Goal: Transaction & Acquisition: Purchase product/service

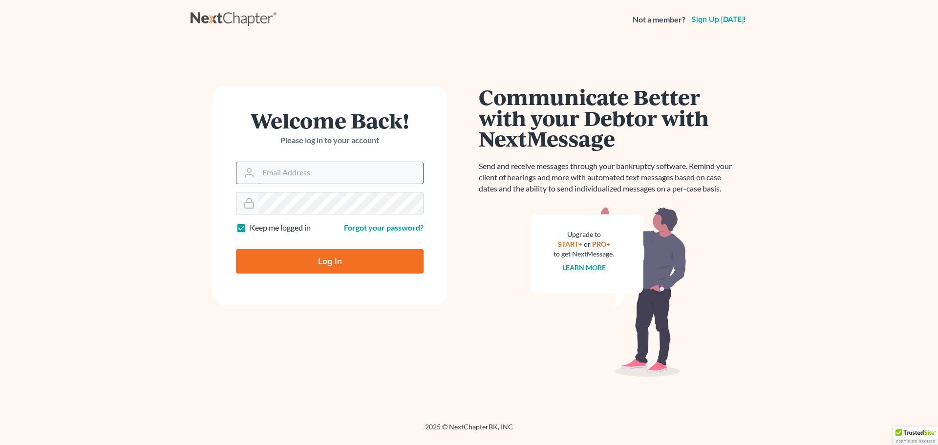
click at [261, 171] on input "Email Address" at bounding box center [340, 172] width 165 height 21
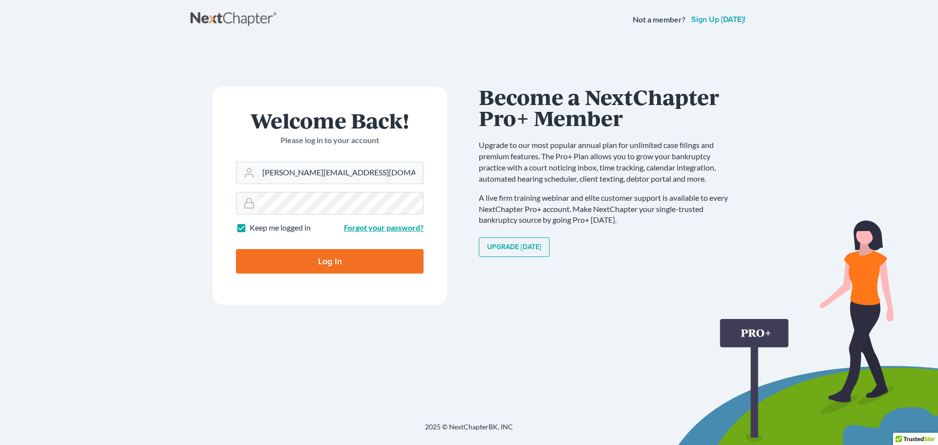
type input "[PERSON_NAME][EMAIL_ADDRESS][DOMAIN_NAME]"
click at [371, 228] on link "Forgot your password?" at bounding box center [384, 227] width 80 height 9
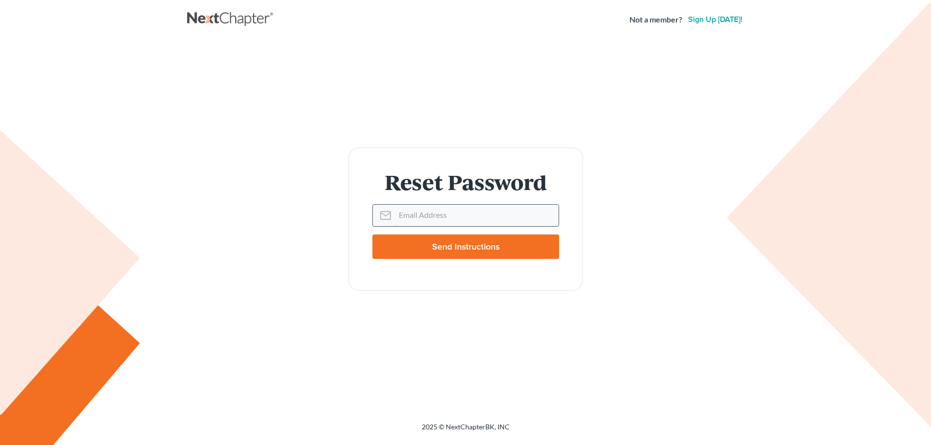
click at [433, 215] on input "Email Address" at bounding box center [477, 215] width 164 height 21
type input "[PERSON_NAME][EMAIL_ADDRESS][DOMAIN_NAME]"
click at [452, 247] on input "Send Instructions" at bounding box center [465, 247] width 187 height 24
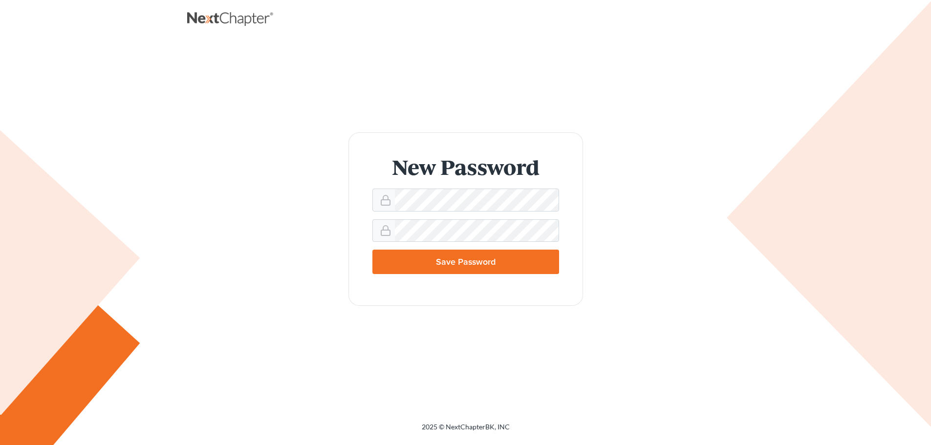
click at [465, 259] on input "Save Password" at bounding box center [465, 262] width 187 height 24
type input "Thinking..."
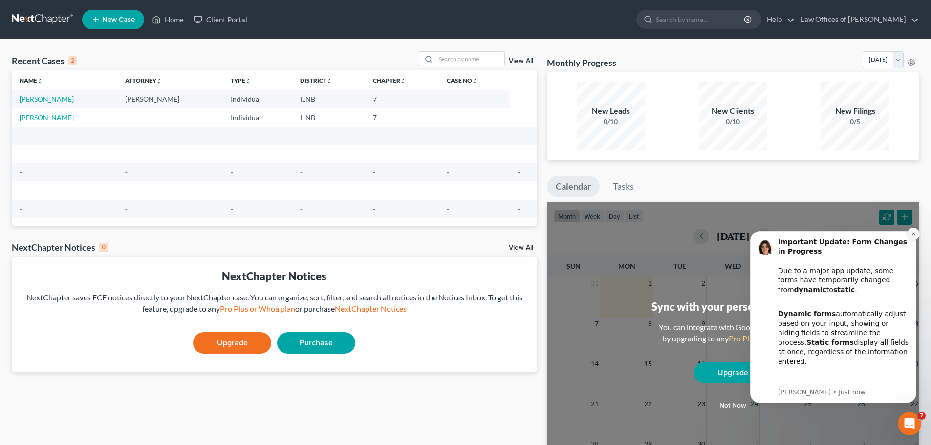
click at [911, 232] on icon "Dismiss notification" at bounding box center [913, 233] width 5 height 5
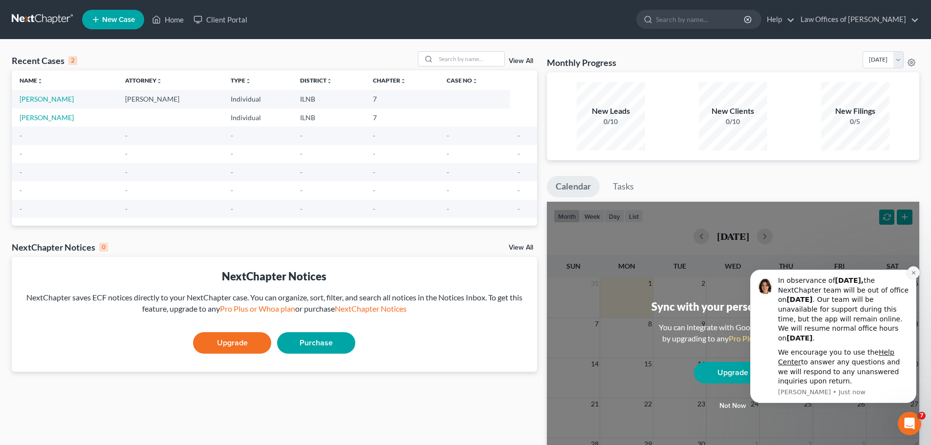
click at [912, 274] on icon "Dismiss notification" at bounding box center [913, 272] width 5 height 5
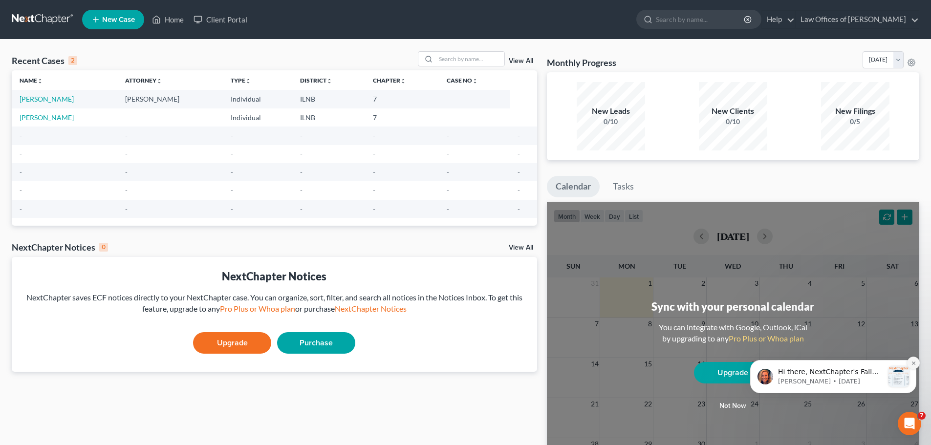
click at [915, 362] on icon "Dismiss notification" at bounding box center [912, 362] width 3 height 3
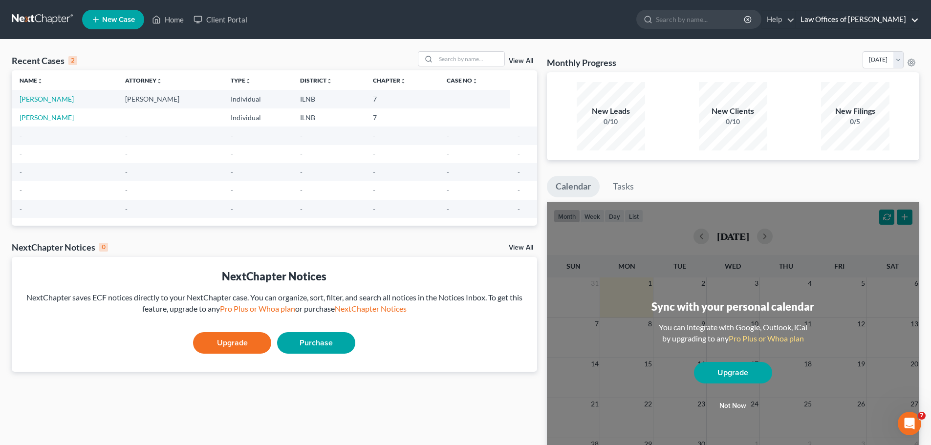
click at [915, 16] on link "Law Offices of [PERSON_NAME]" at bounding box center [856, 20] width 123 height 18
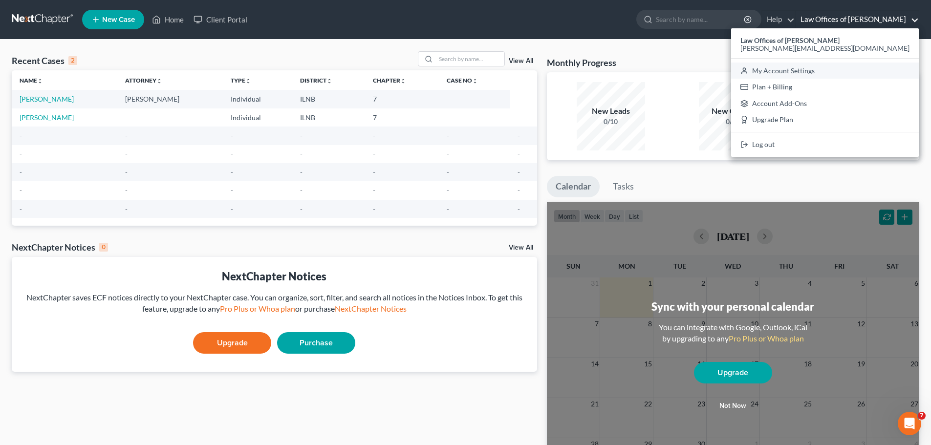
click at [840, 71] on link "My Account Settings" at bounding box center [825, 71] width 188 height 17
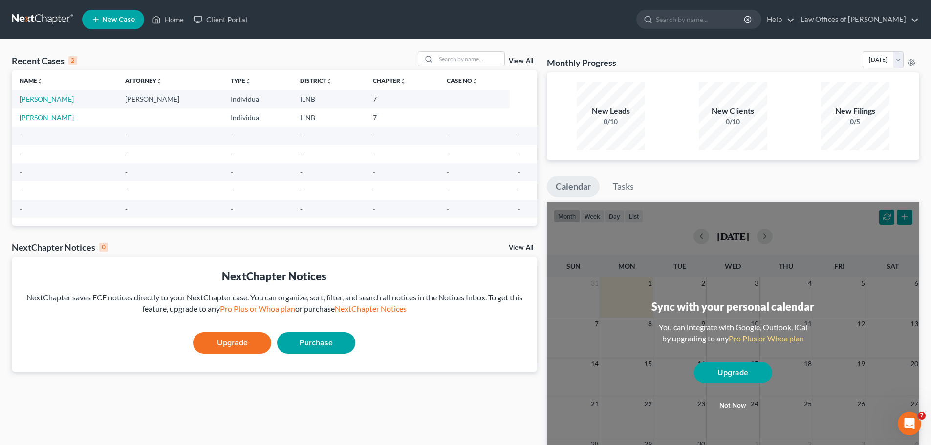
select select "23"
select select "14"
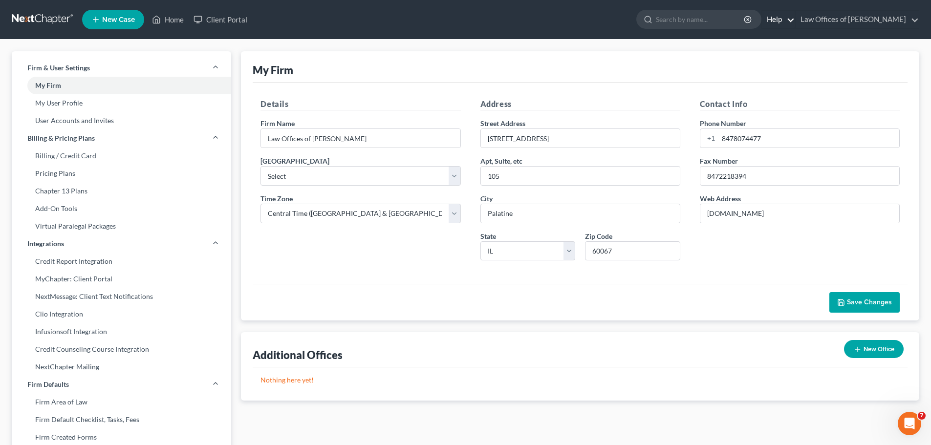
click at [786, 19] on link "Help" at bounding box center [778, 20] width 33 height 18
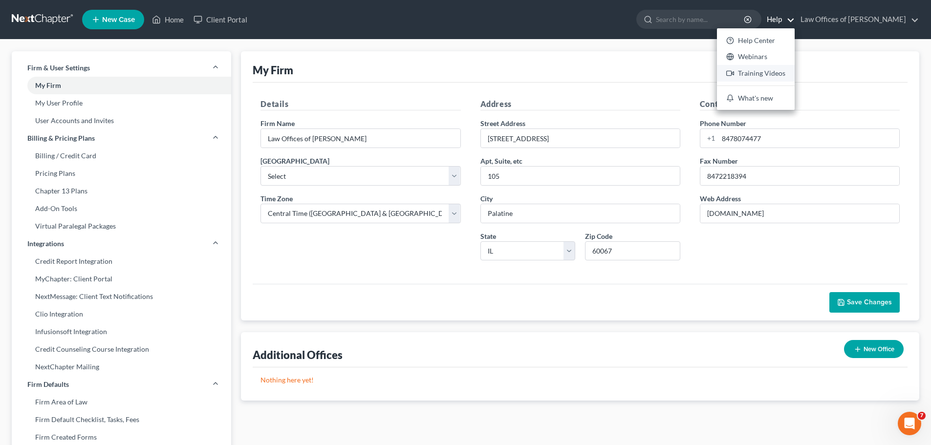
click at [758, 74] on link "Training Videos" at bounding box center [756, 73] width 78 height 17
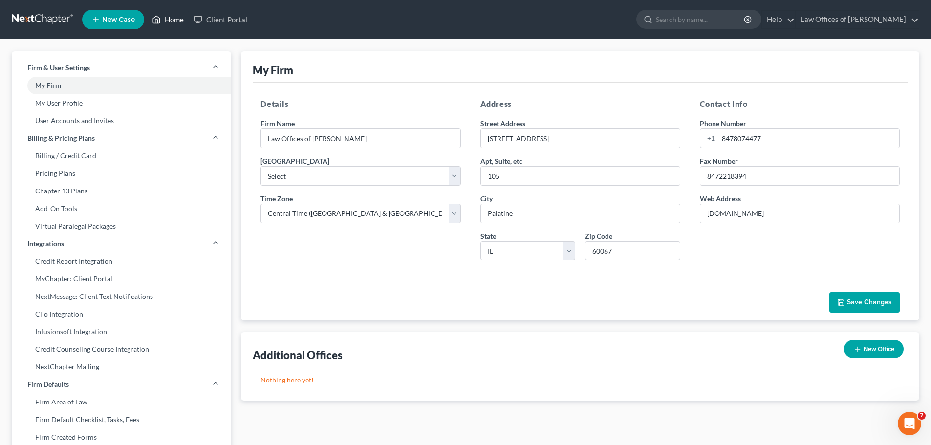
click at [173, 18] on link "Home" at bounding box center [168, 20] width 42 height 18
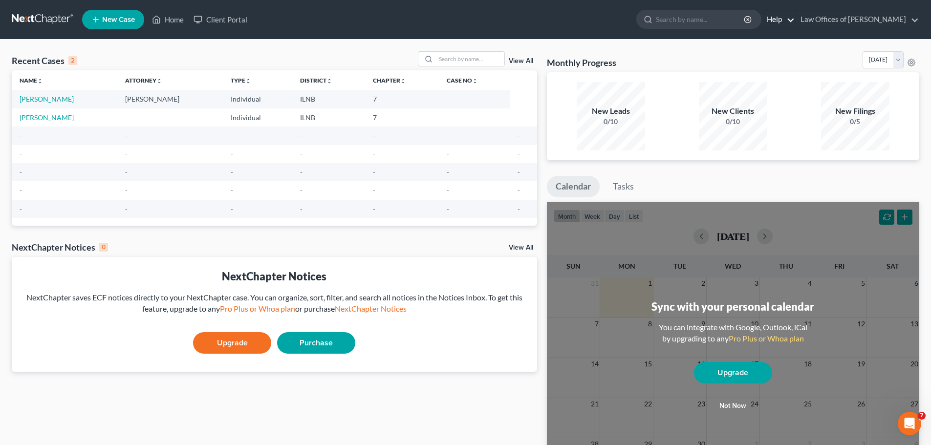
click at [787, 18] on link "Help" at bounding box center [778, 20] width 33 height 18
click at [756, 39] on link "Help Center" at bounding box center [756, 40] width 78 height 17
click at [217, 16] on link "Client Portal" at bounding box center [221, 20] width 64 height 18
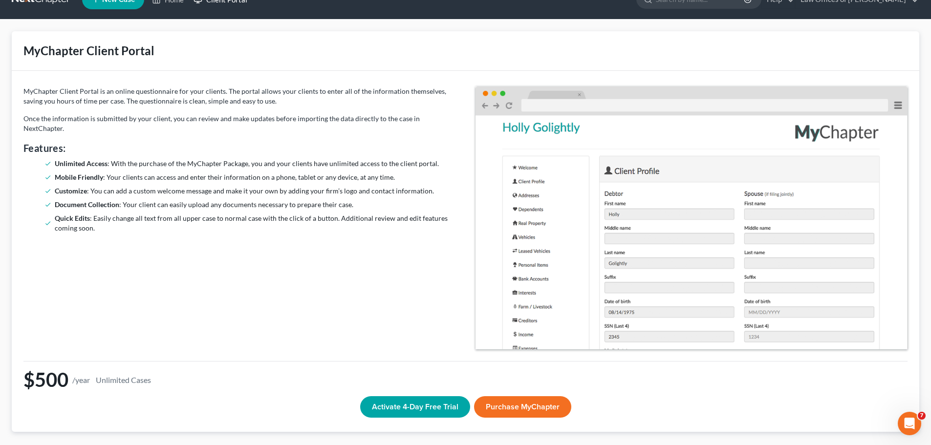
scroll to position [36, 0]
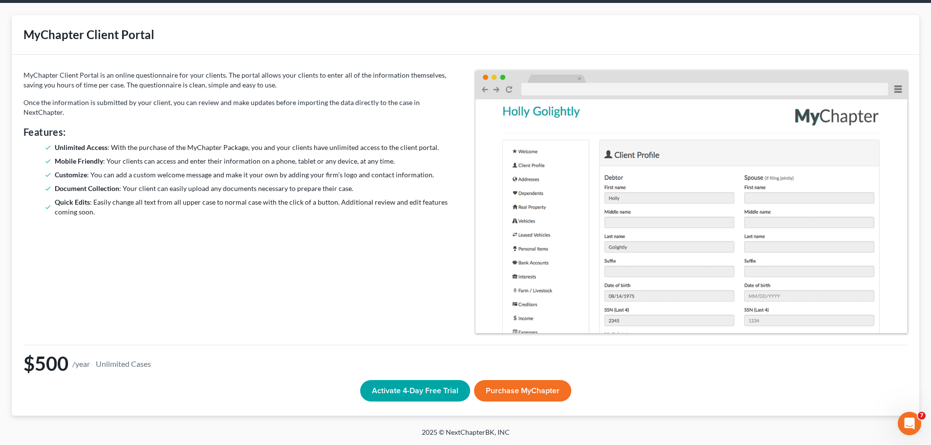
click at [523, 387] on button "Purchase MyChapter" at bounding box center [522, 390] width 97 height 21
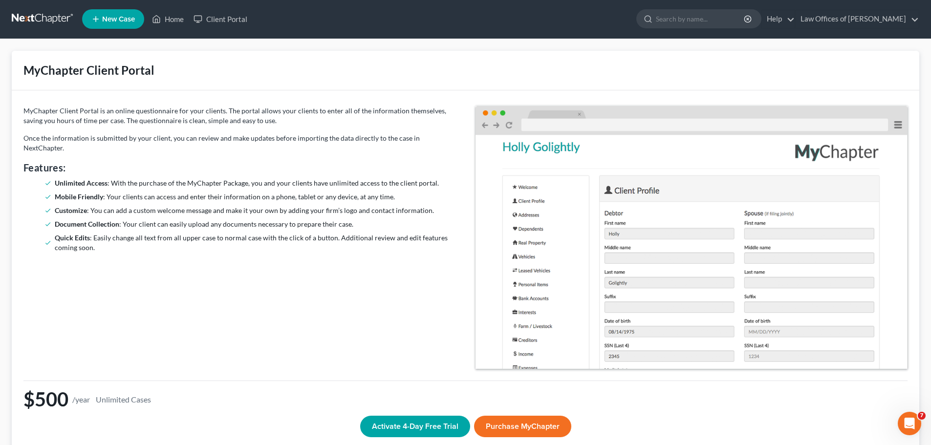
scroll to position [0, 0]
click at [773, 16] on link "Help" at bounding box center [778, 20] width 33 height 18
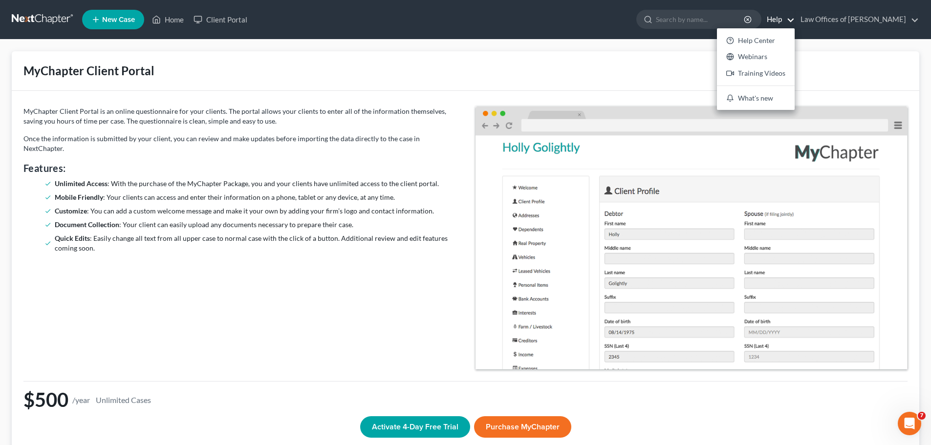
click at [364, 75] on div "MyChapter Client Portal" at bounding box center [465, 71] width 907 height 40
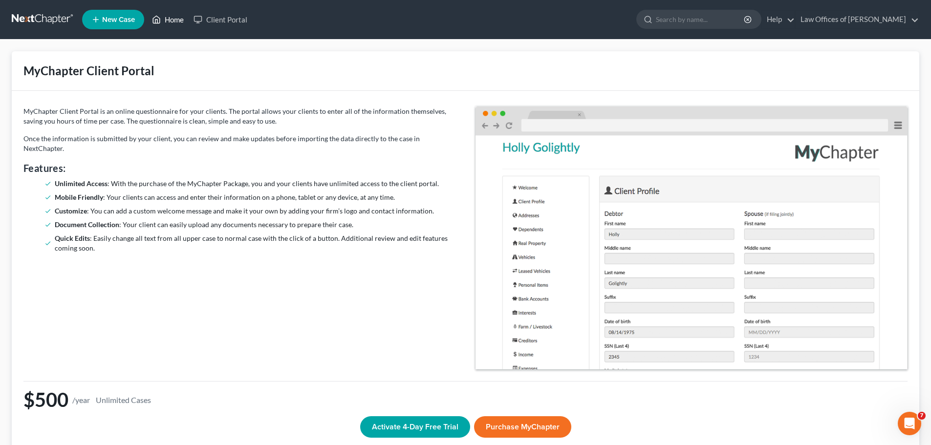
click at [169, 21] on link "Home" at bounding box center [168, 20] width 42 height 18
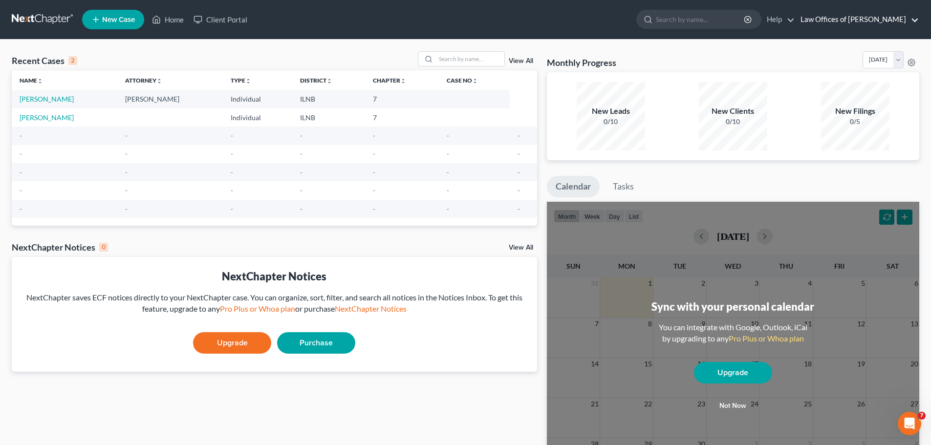
click at [912, 17] on link "Law Offices of [PERSON_NAME]" at bounding box center [856, 20] width 123 height 18
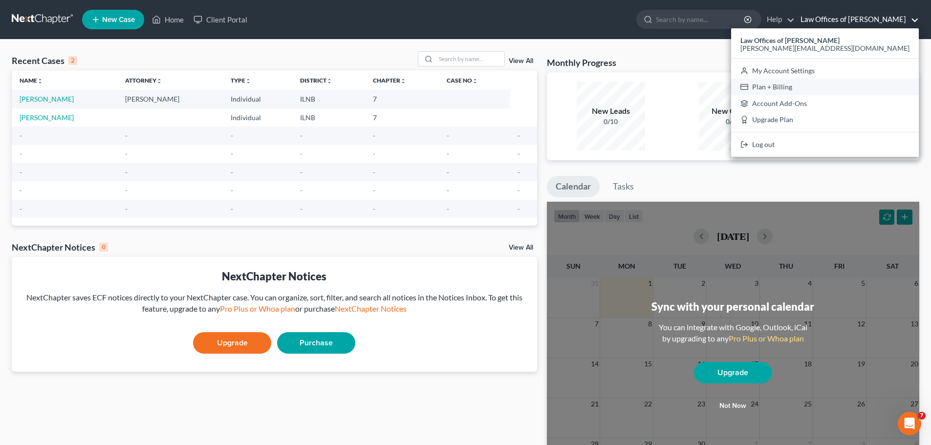
click at [824, 83] on link "Plan + Billing" at bounding box center [825, 87] width 188 height 17
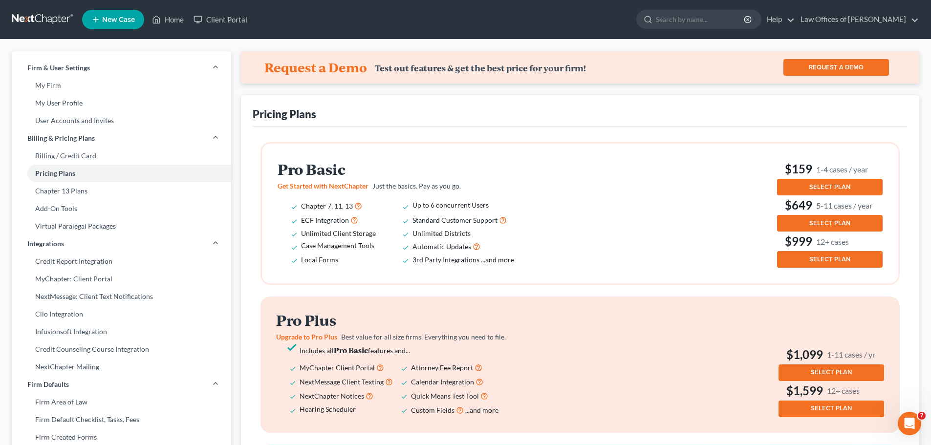
click at [815, 185] on span "SELECT PLAN" at bounding box center [829, 187] width 41 height 8
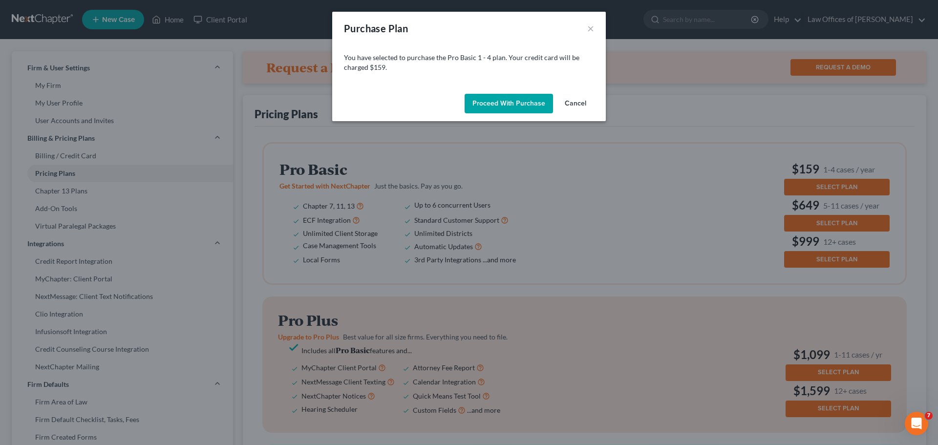
click at [510, 99] on button "Proceed with Purchase" at bounding box center [509, 104] width 88 height 20
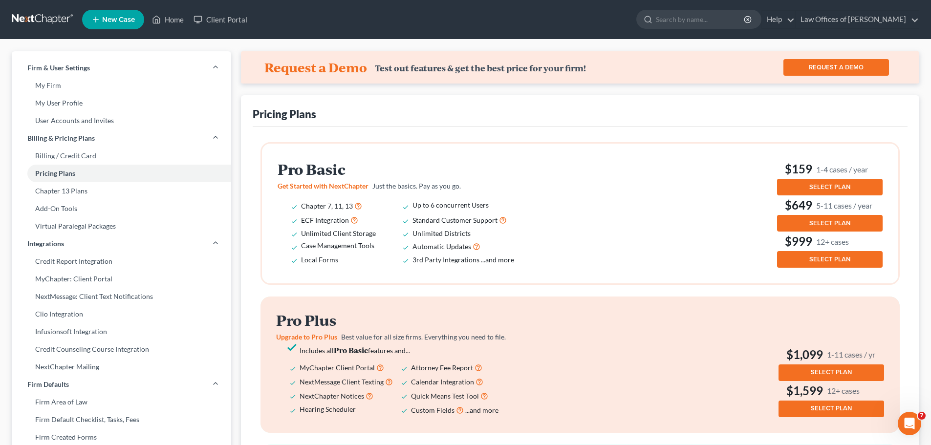
click at [814, 186] on span "SELECT PLAN" at bounding box center [829, 187] width 41 height 8
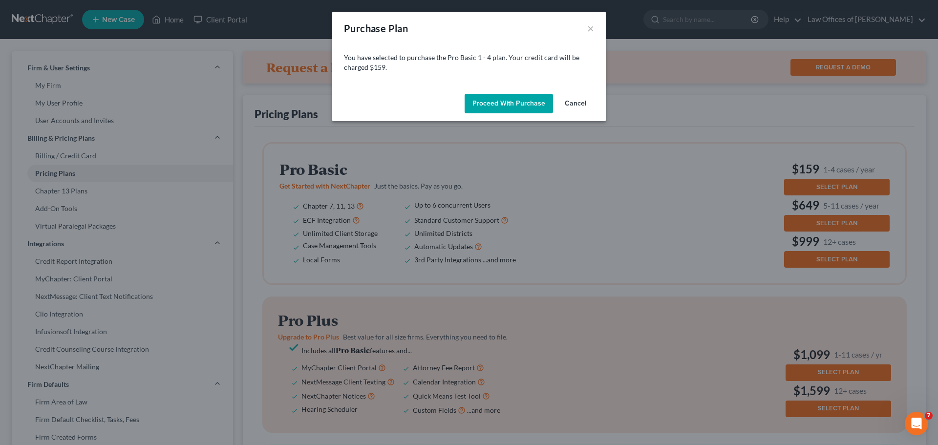
click at [523, 99] on button "Proceed with Purchase" at bounding box center [509, 104] width 88 height 20
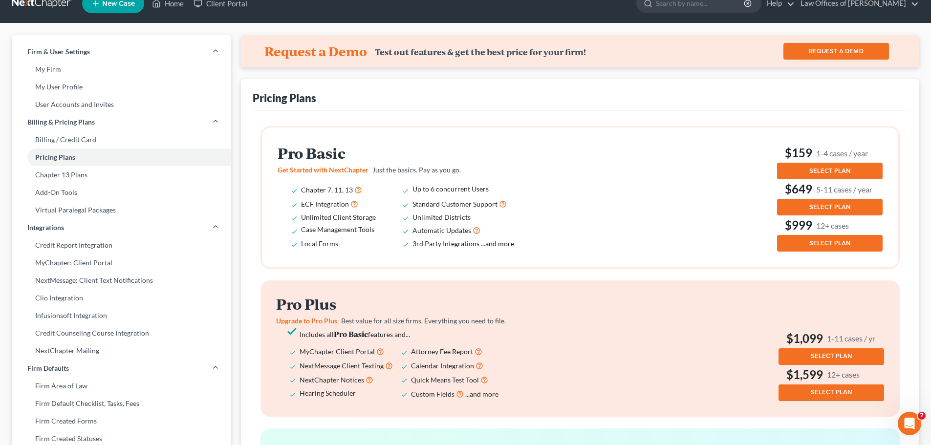
scroll to position [2, 0]
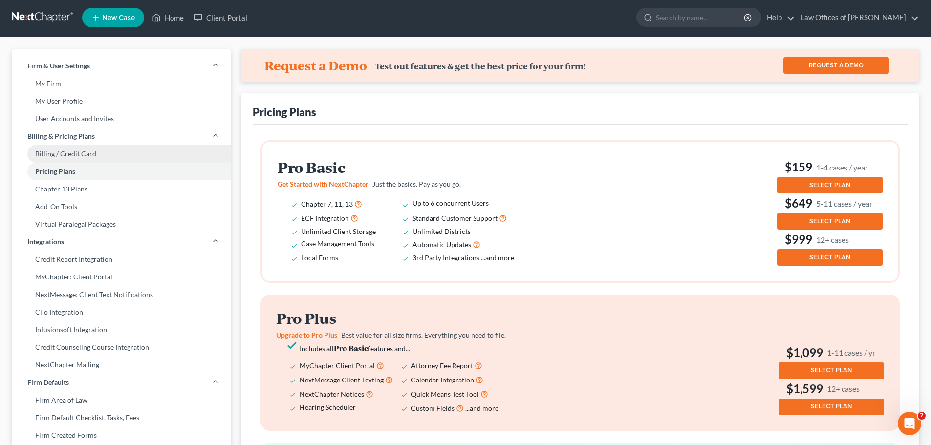
click at [79, 151] on link "Billing / Credit Card" at bounding box center [121, 154] width 219 height 18
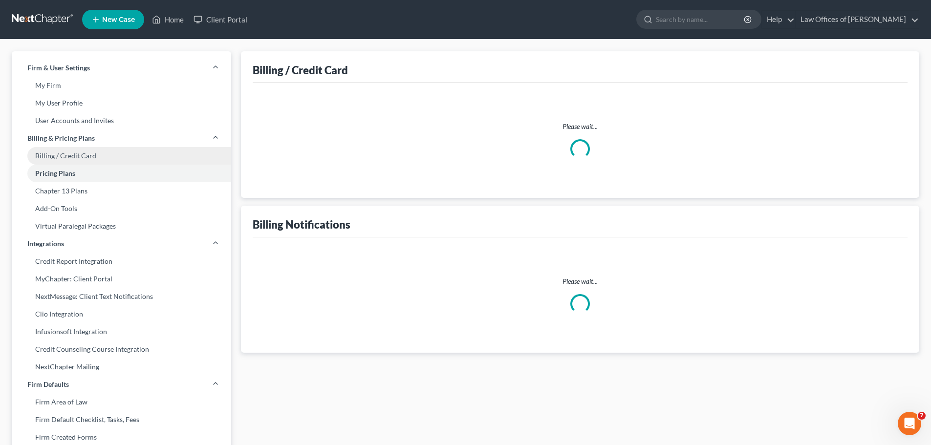
select select "14"
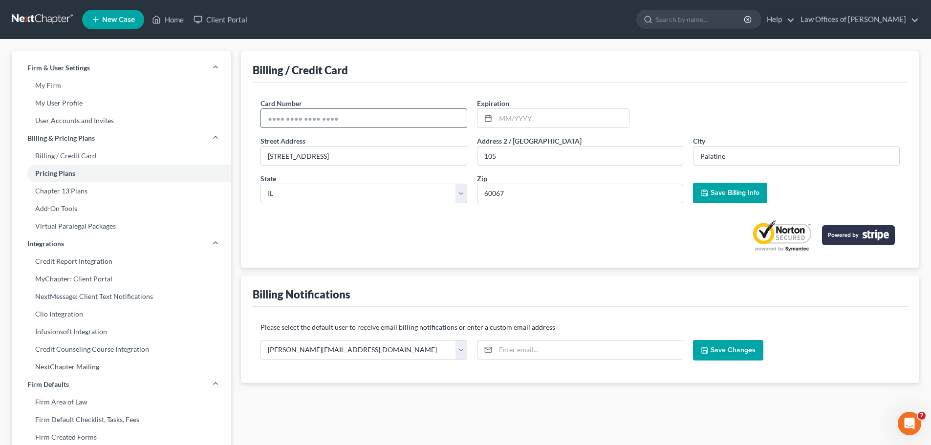
click at [364, 122] on input "text" at bounding box center [364, 118] width 206 height 19
type input "[CREDIT_CARD_NUMBER]"
type input "11/2027"
click at [732, 191] on span "Save Billing Info" at bounding box center [734, 193] width 49 height 8
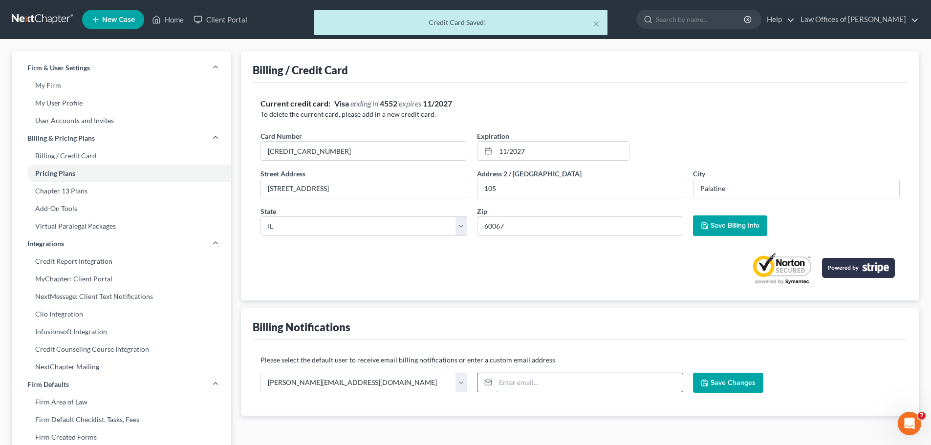
click at [535, 384] on input "email" at bounding box center [589, 382] width 188 height 19
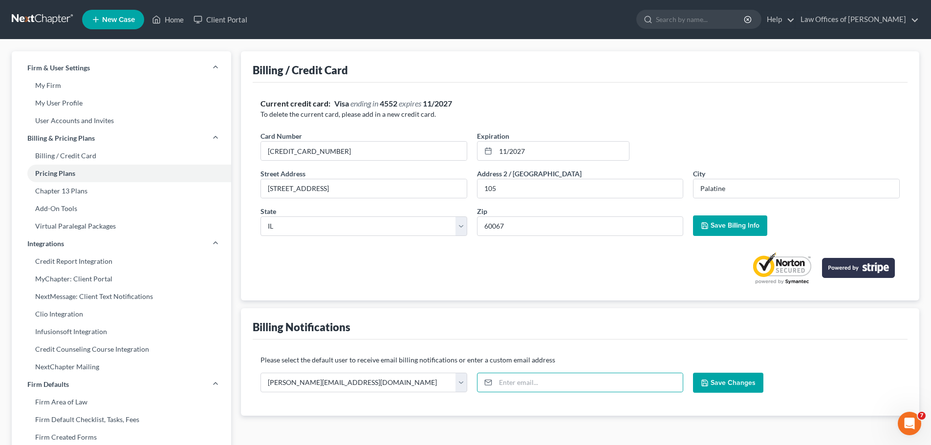
click at [737, 384] on span "Save Changes" at bounding box center [732, 383] width 45 height 8
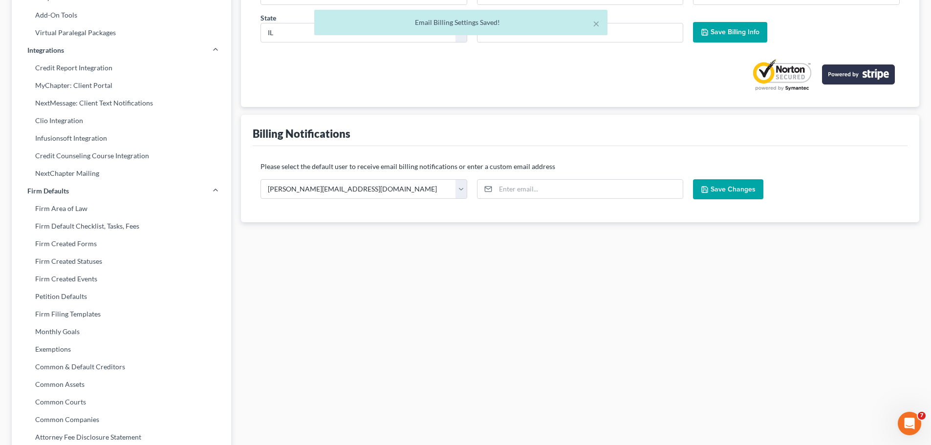
scroll to position [195, 0]
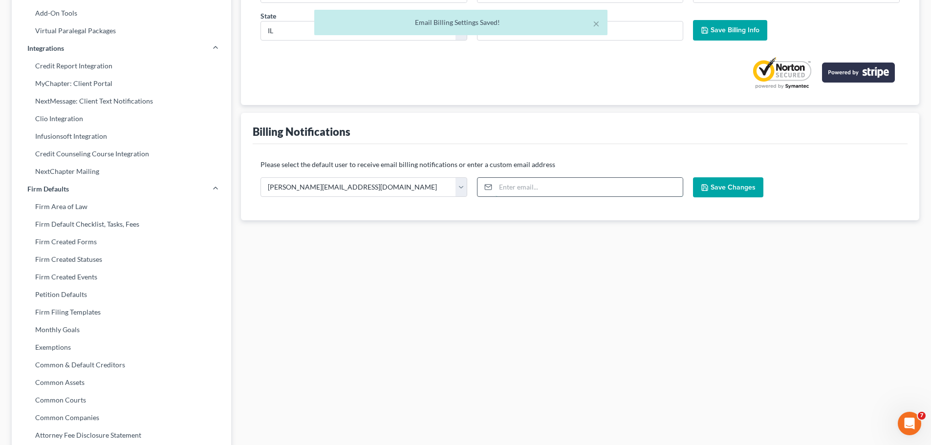
click at [505, 187] on input "email" at bounding box center [589, 187] width 188 height 19
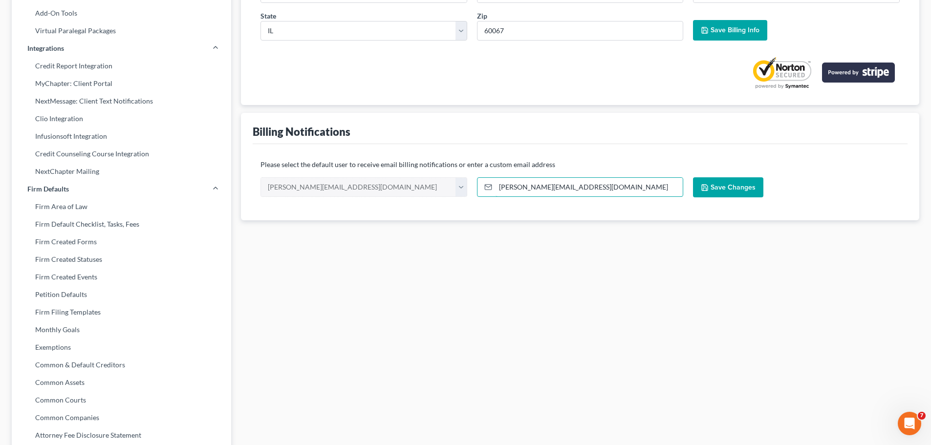
type input "[PERSON_NAME][EMAIL_ADDRESS][DOMAIN_NAME]"
click at [731, 190] on span "Save Changes" at bounding box center [732, 187] width 45 height 8
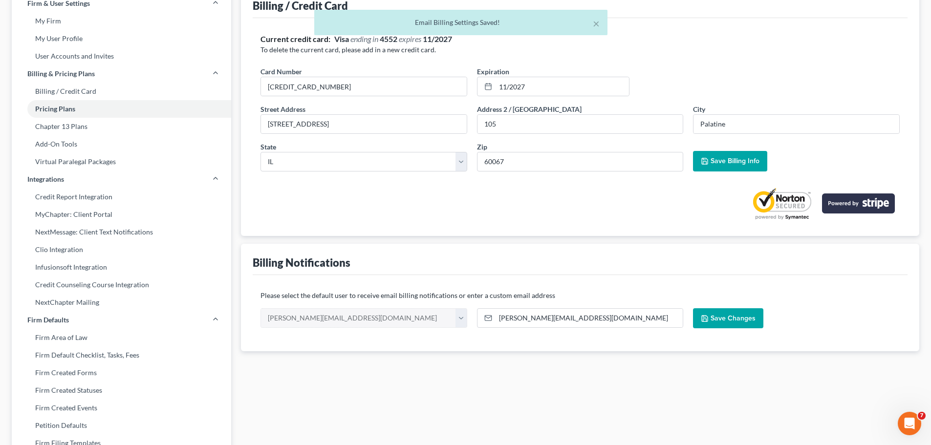
scroll to position [0, 0]
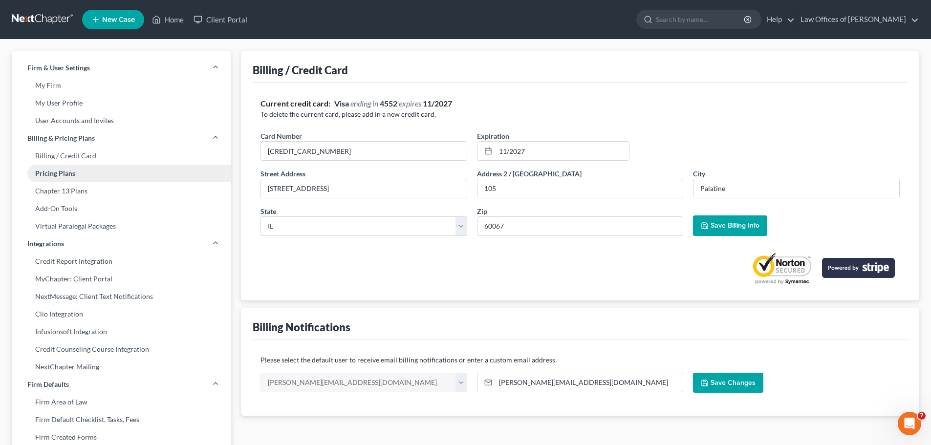
click at [59, 170] on link "Pricing Plans" at bounding box center [121, 174] width 219 height 18
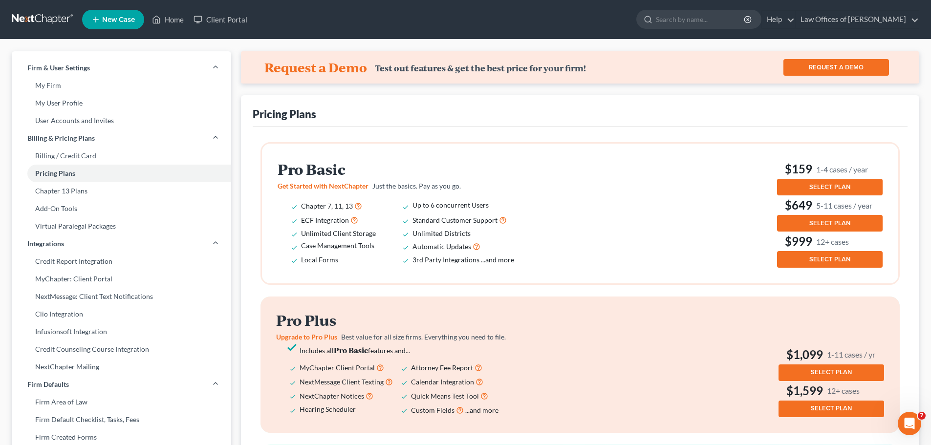
click at [820, 184] on span "SELECT PLAN" at bounding box center [829, 187] width 41 height 8
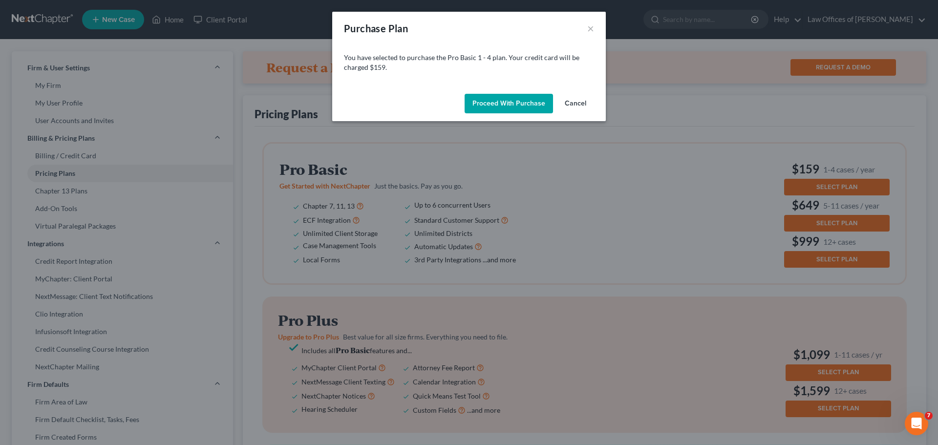
click at [493, 101] on button "Proceed with Purchase" at bounding box center [509, 104] width 88 height 20
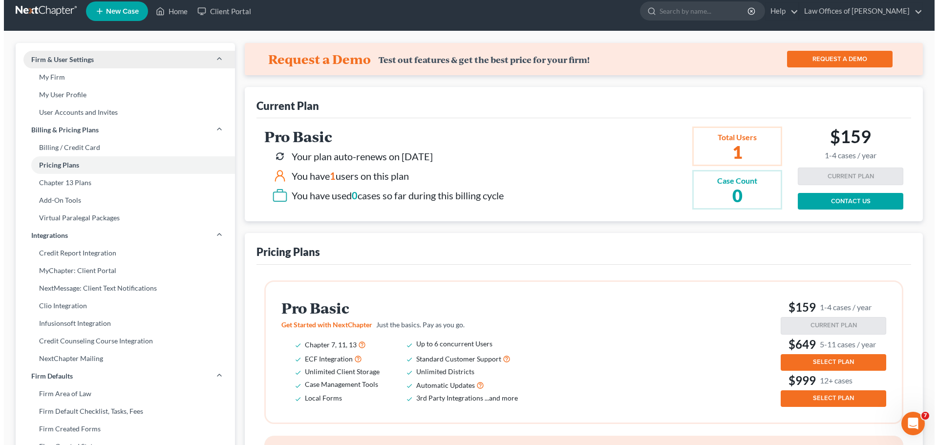
scroll to position [2, 0]
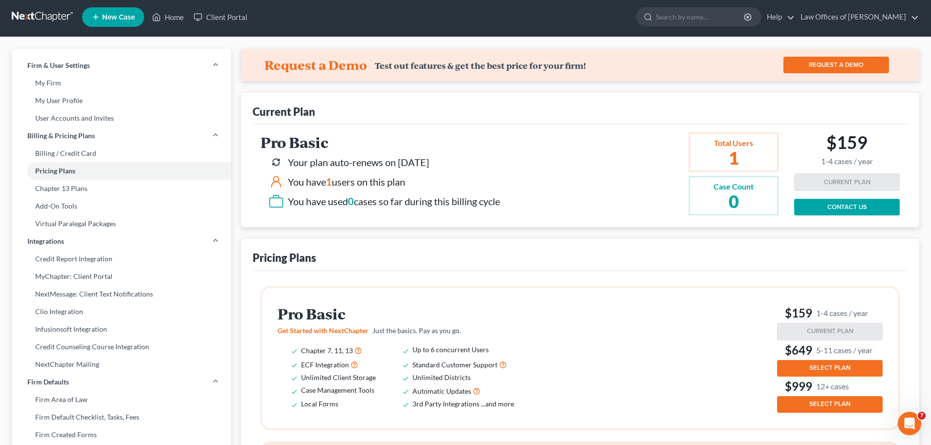
click at [110, 19] on span "New Case" at bounding box center [118, 17] width 33 height 7
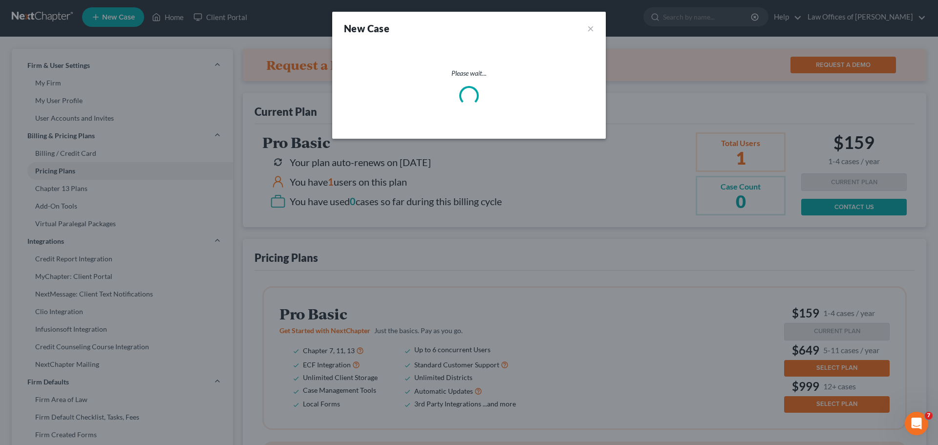
select select "25"
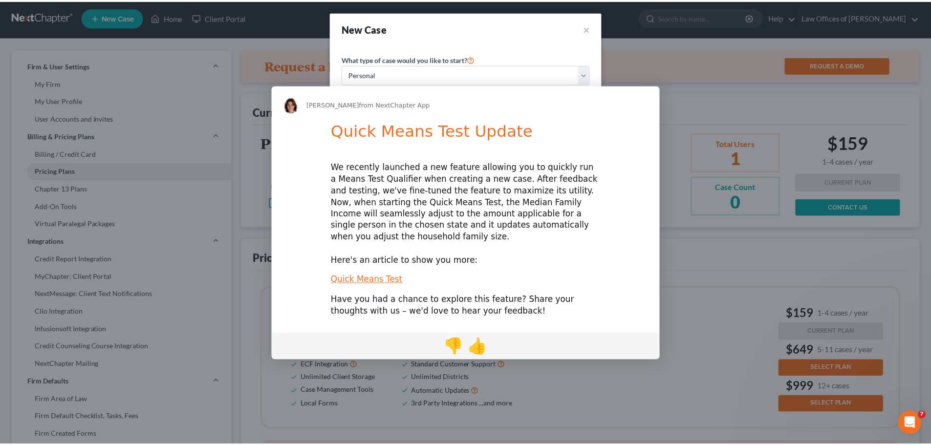
scroll to position [0, 0]
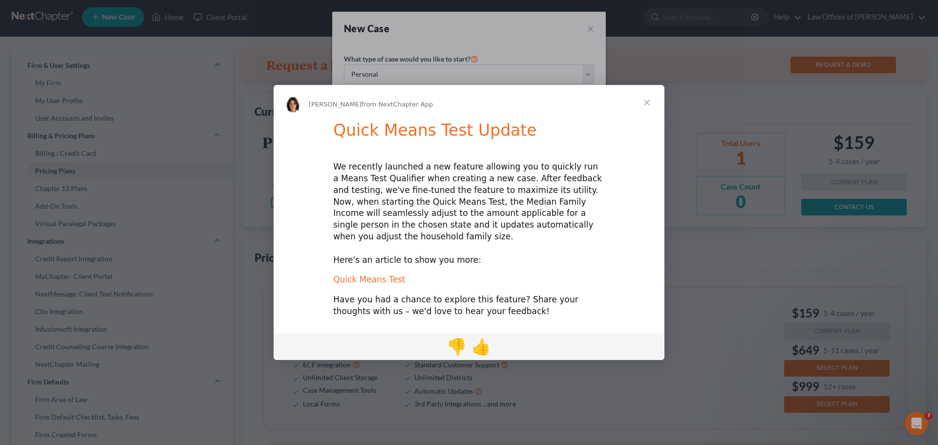
click at [361, 275] on link "Quick Means Test" at bounding box center [369, 280] width 72 height 10
click at [646, 106] on span "Close" at bounding box center [646, 102] width 35 height 35
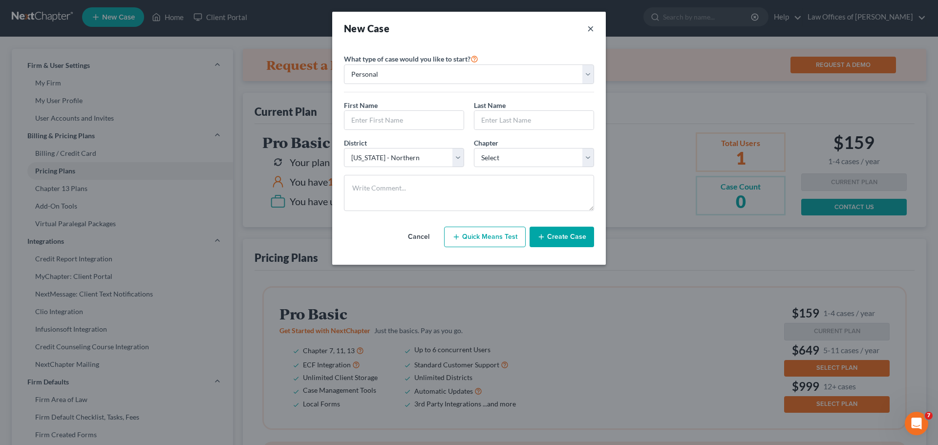
click at [592, 30] on button "×" at bounding box center [590, 28] width 7 height 14
